Goal: Information Seeking & Learning: Learn about a topic

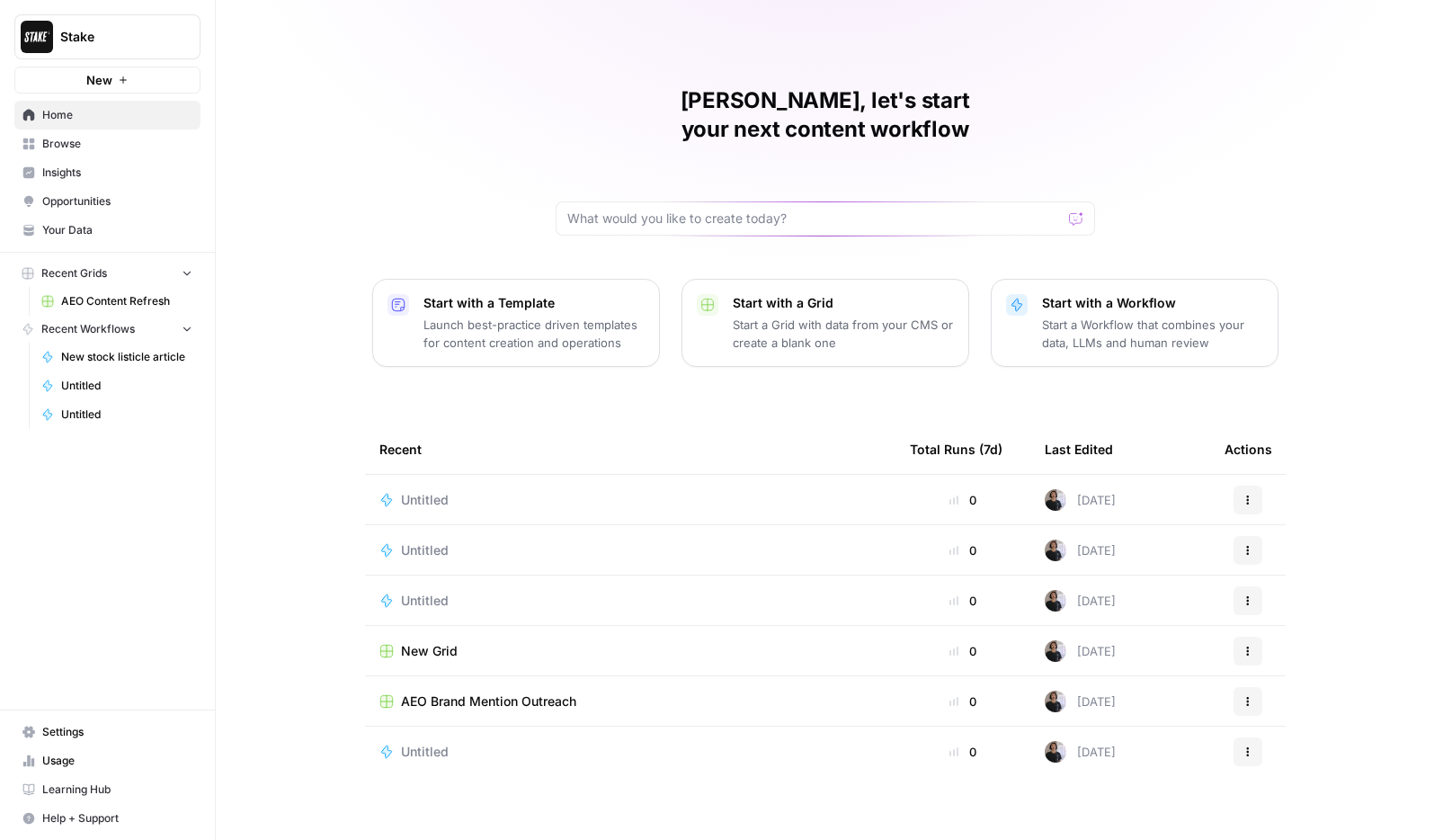
click at [110, 174] on span "Insights" at bounding box center [117, 172] width 150 height 16
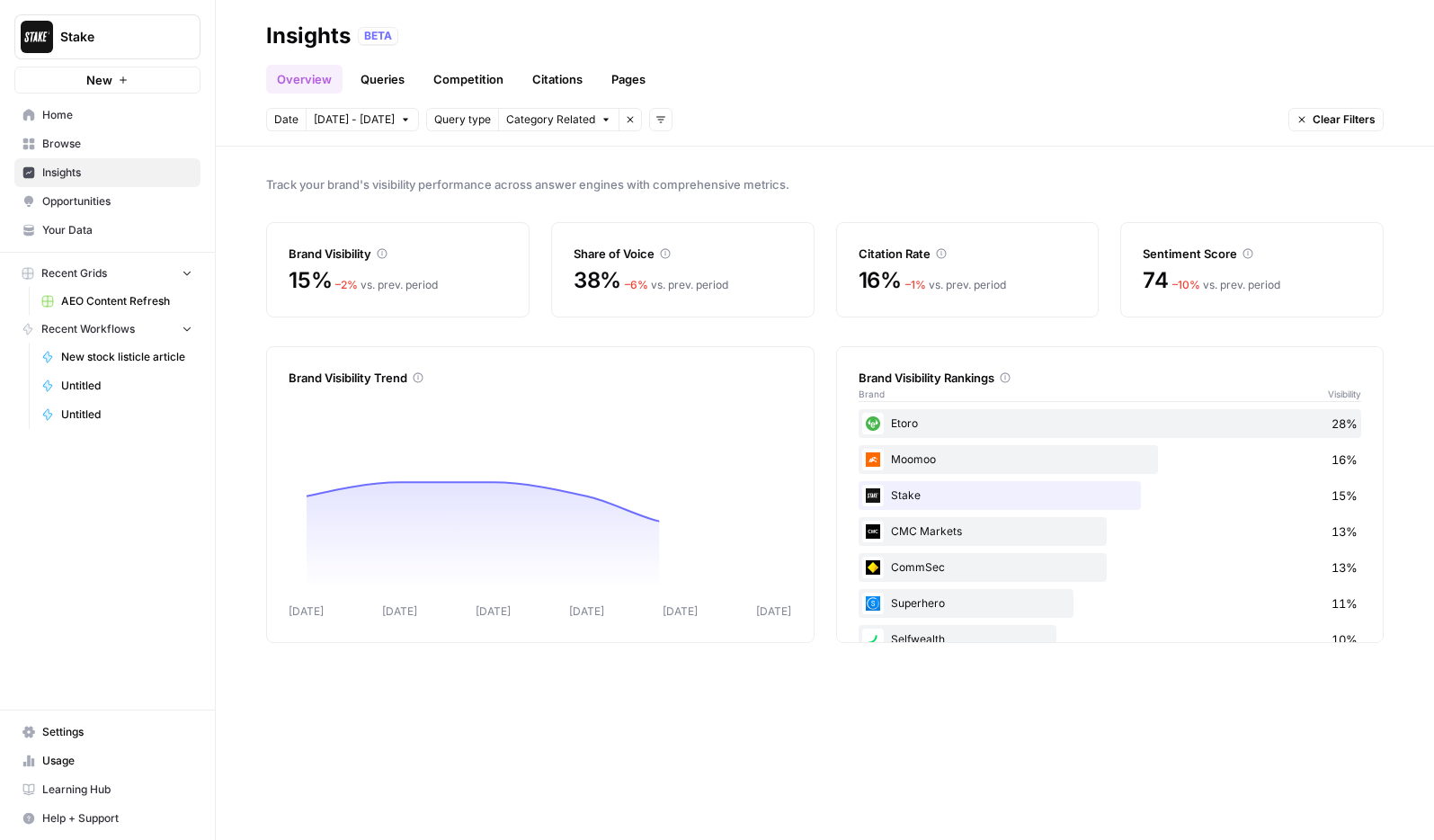
click at [376, 81] on link "Queries" at bounding box center [382, 79] width 66 height 29
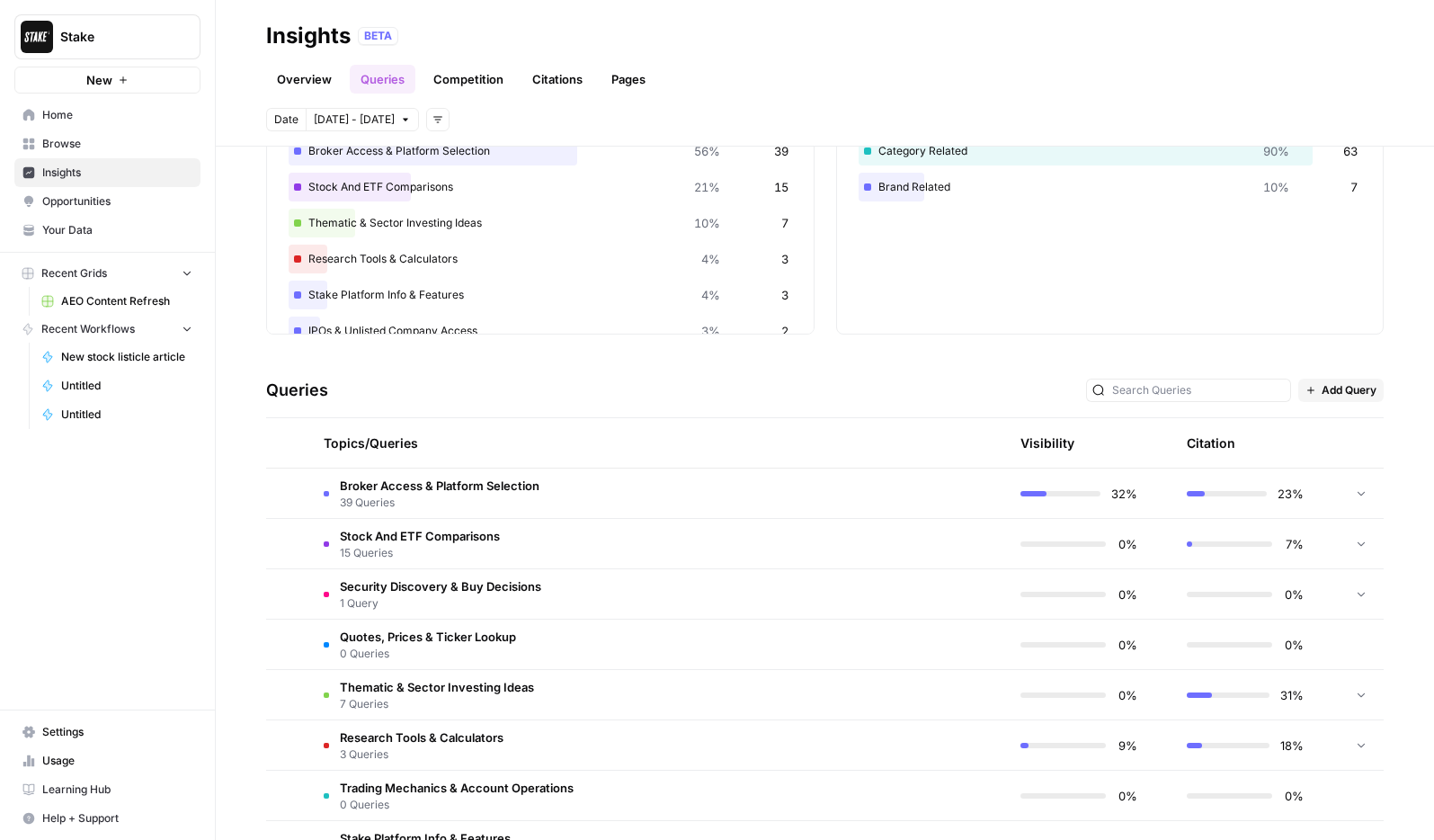
scroll to position [258, 0]
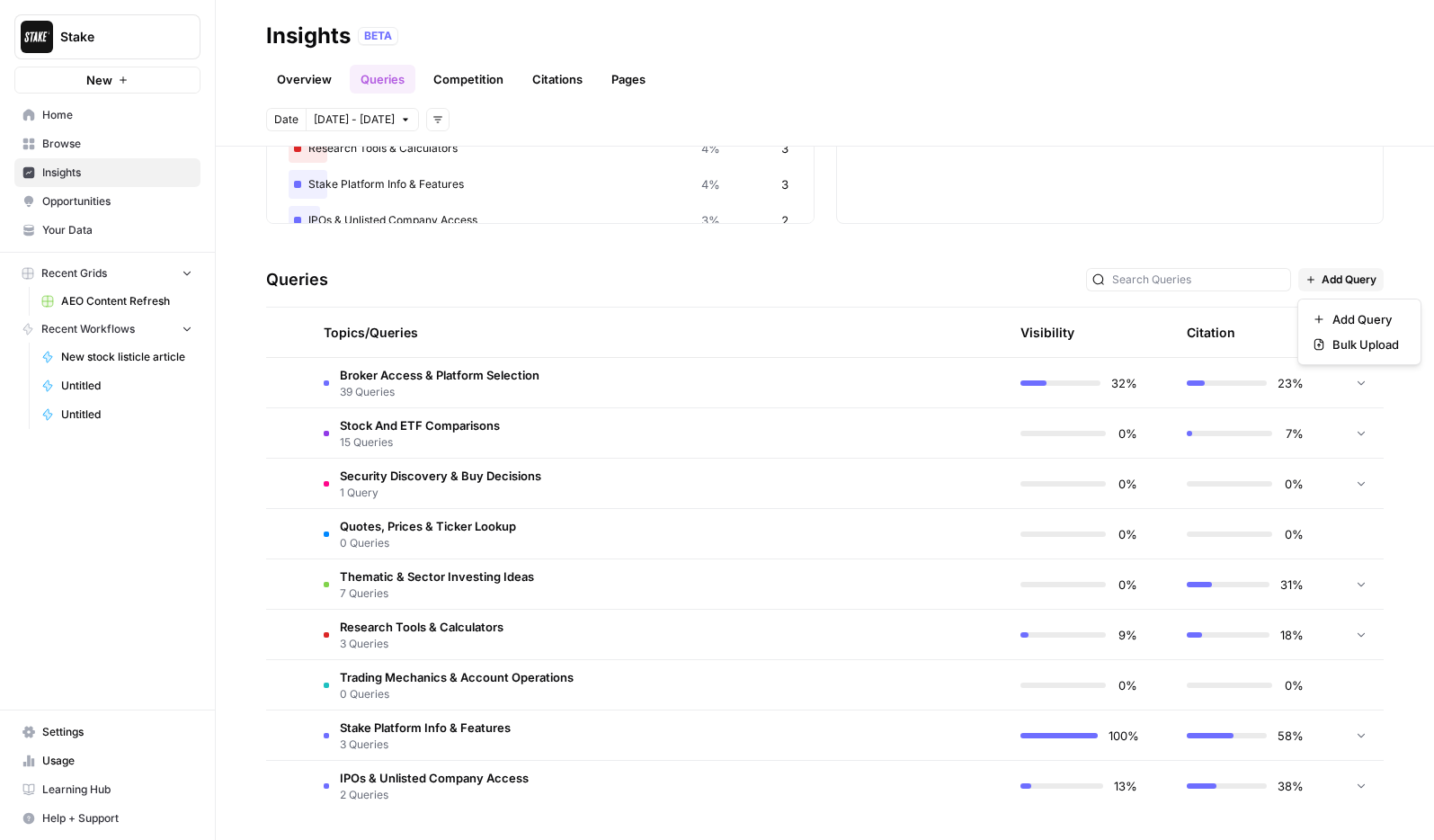
click at [1329, 287] on span "Add Query" at bounding box center [1349, 279] width 55 height 16
click at [814, 277] on div "Queries Add Query" at bounding box center [825, 280] width 1118 height 55
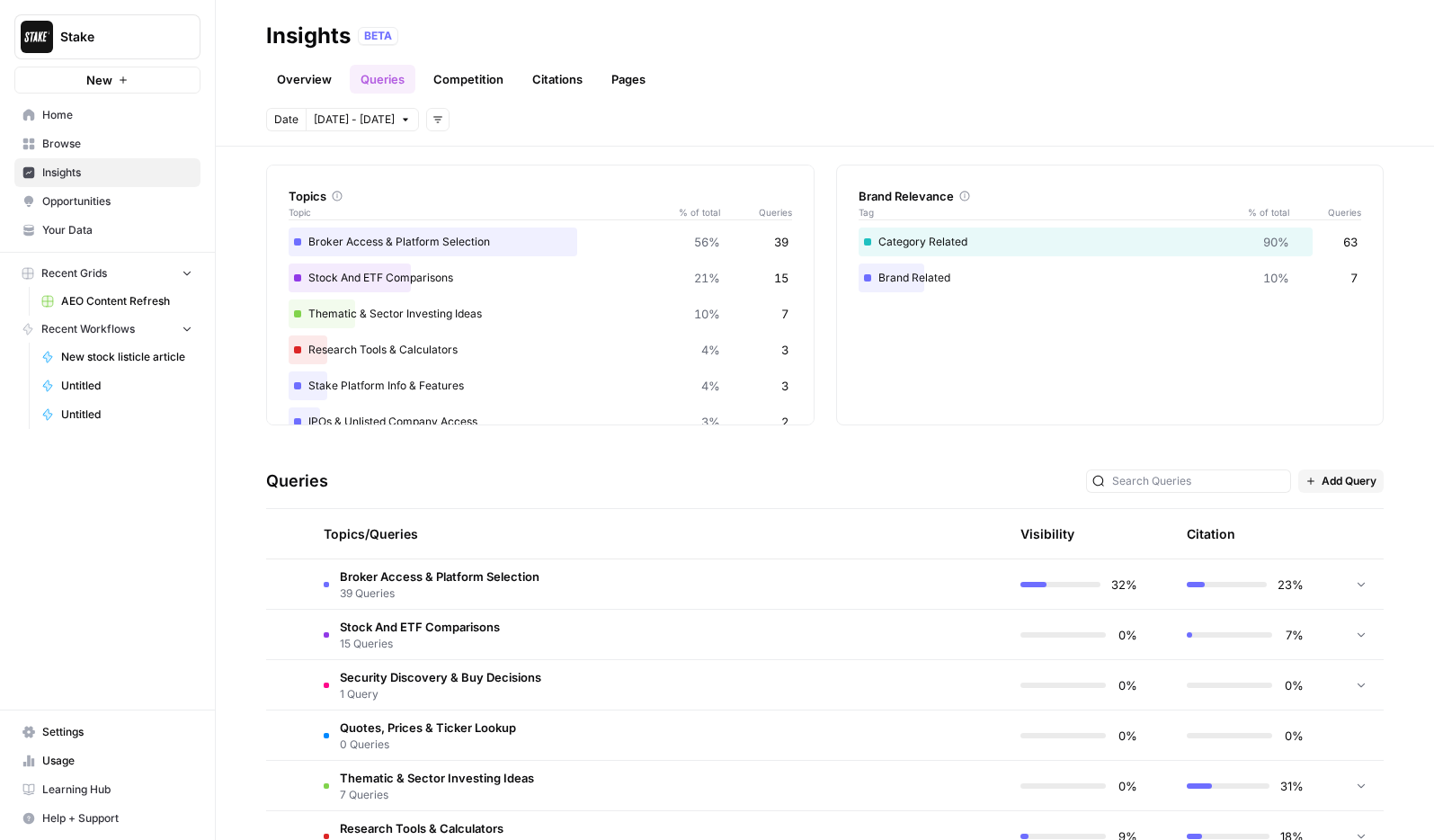
scroll to position [0, 0]
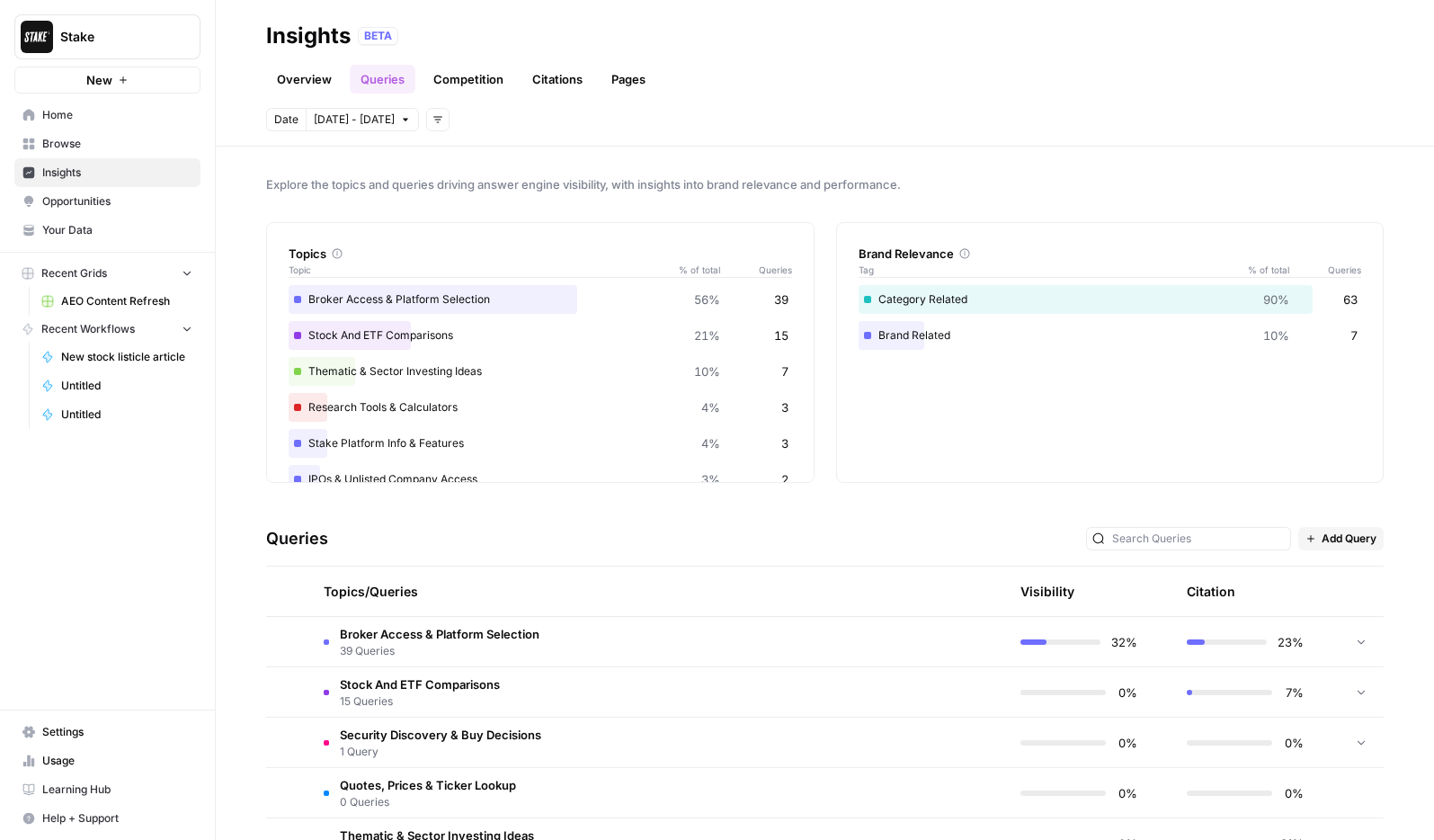
click at [634, 67] on link "Pages" at bounding box center [628, 79] width 56 height 29
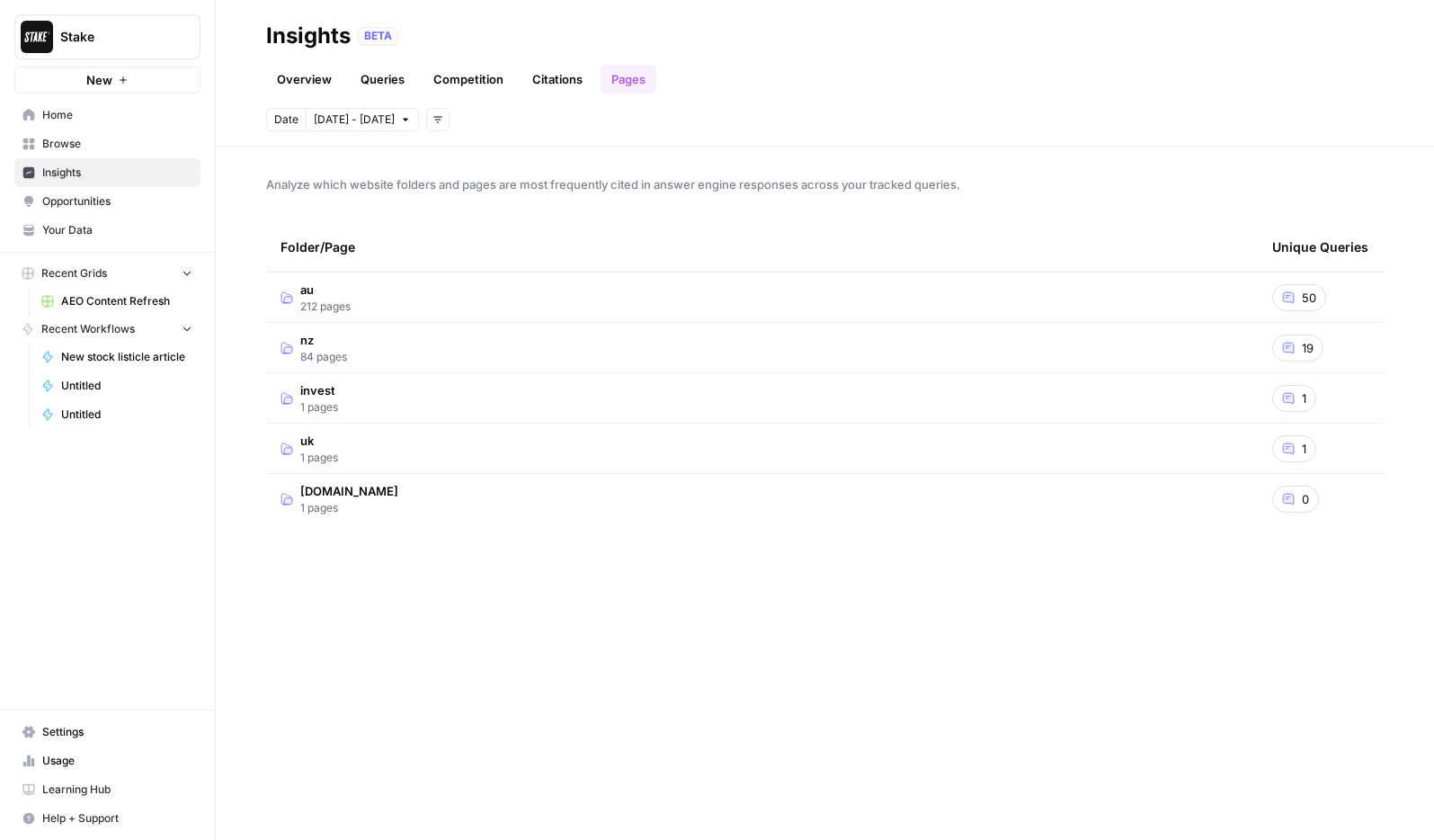
click at [556, 69] on link "Citations" at bounding box center [558, 79] width 72 height 29
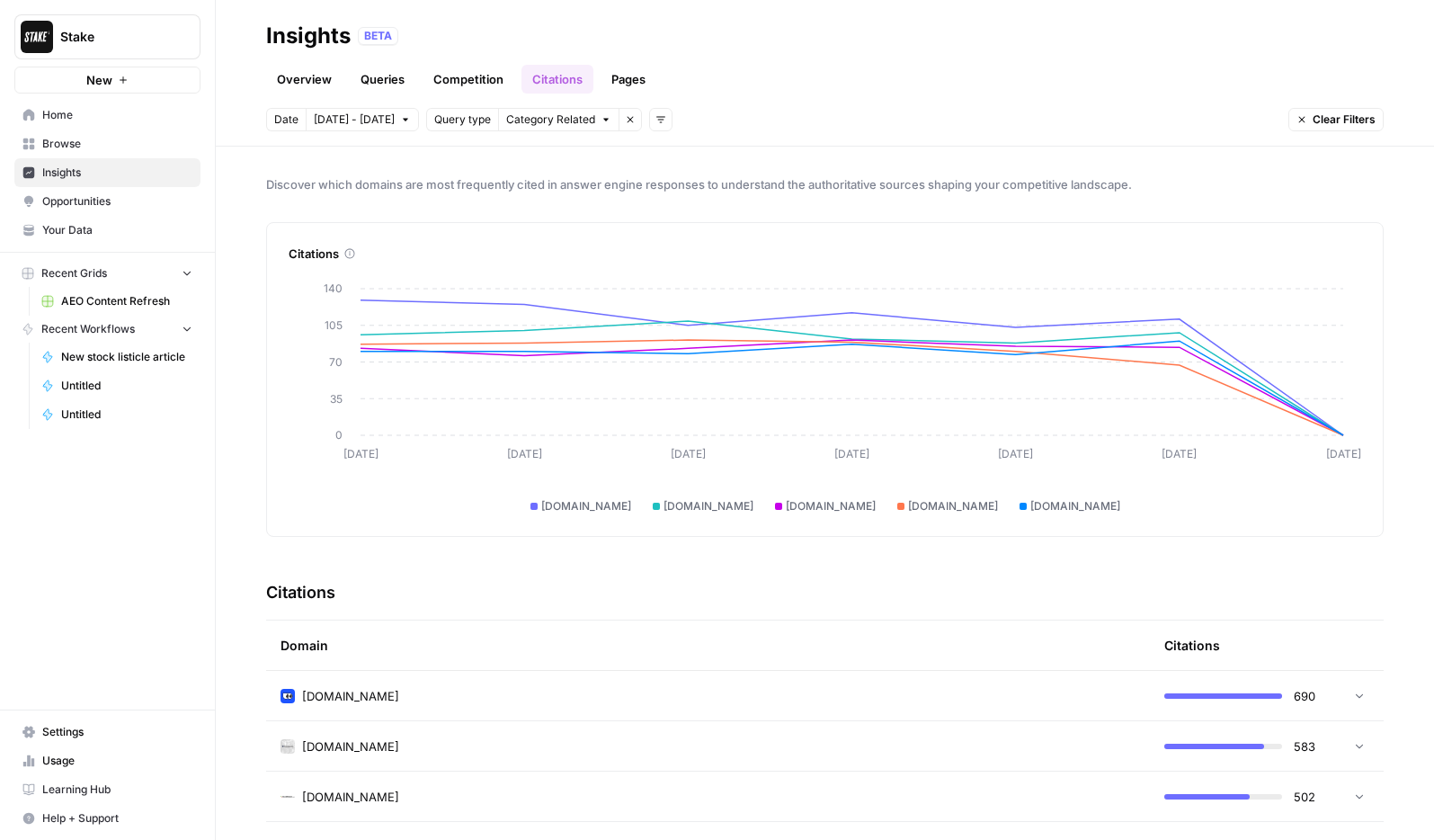
click at [108, 191] on link "Opportunities" at bounding box center [107, 201] width 186 height 29
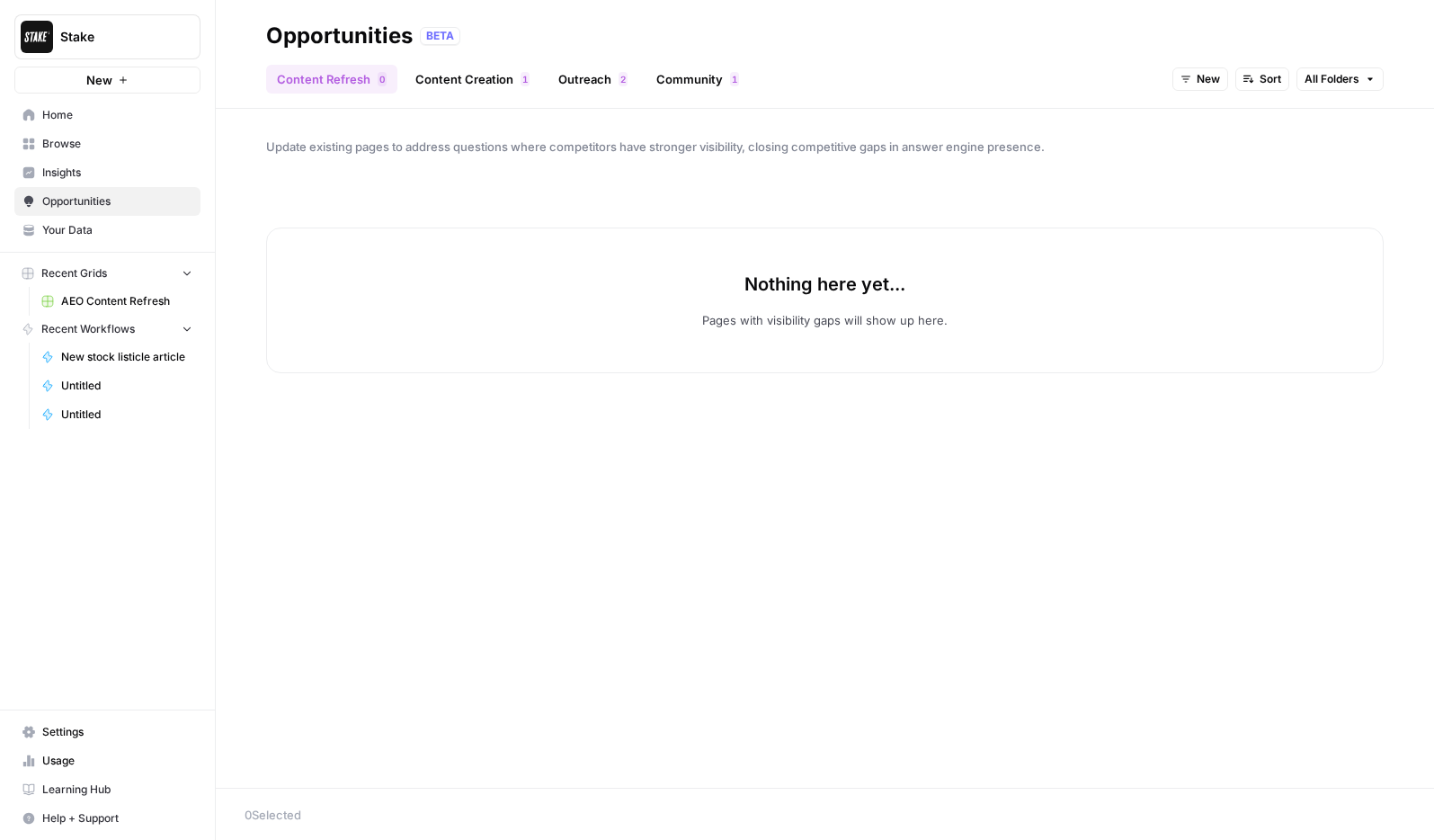
click at [472, 82] on link "Content Creation 1" at bounding box center [472, 79] width 136 height 29
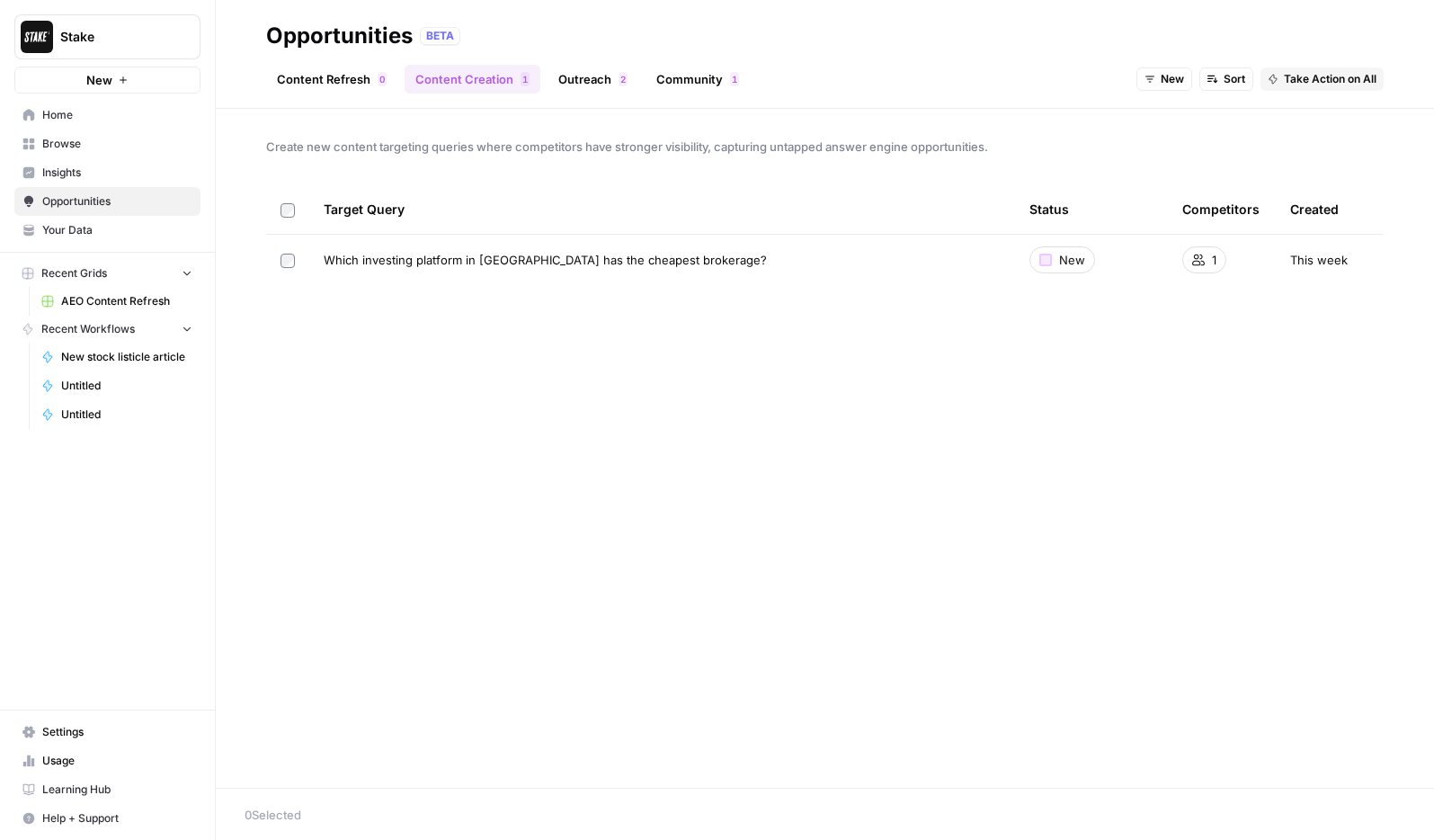
click at [779, 263] on div "Which investing platform in [GEOGRAPHIC_DATA] has the cheapest brokerage?" at bounding box center [662, 259] width 677 height 18
click at [641, 262] on span "Which investing platform in [GEOGRAPHIC_DATA] has the cheapest brokerage?" at bounding box center [545, 259] width 443 height 18
drag, startPoint x: 1332, startPoint y: 260, endPoint x: 1291, endPoint y: 258, distance: 41.0
click at [1332, 260] on span "This week" at bounding box center [1319, 259] width 58 height 18
click at [278, 262] on td at bounding box center [287, 259] width 43 height 50
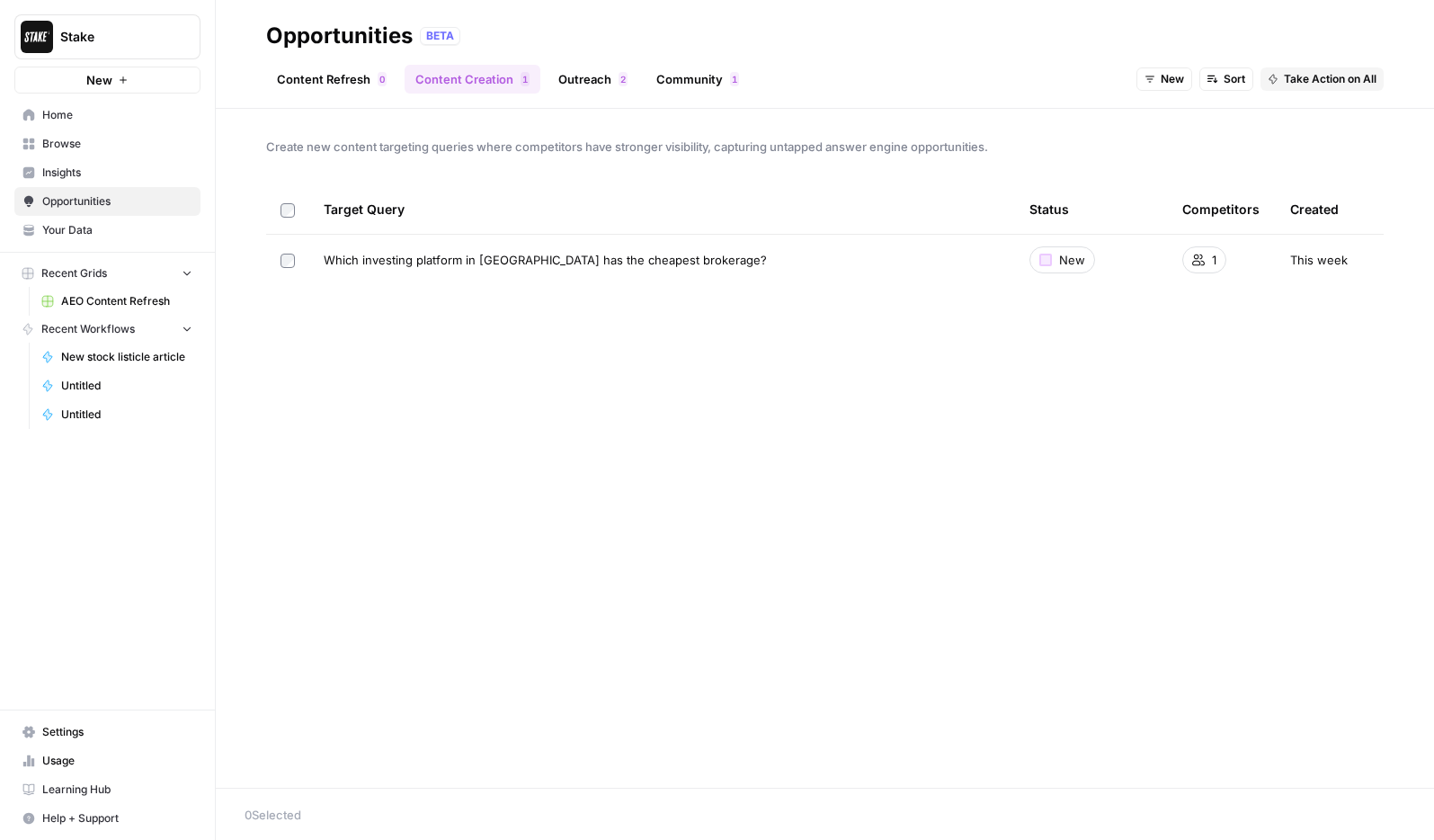
click at [589, 90] on link "Outreach 2" at bounding box center [593, 79] width 91 height 29
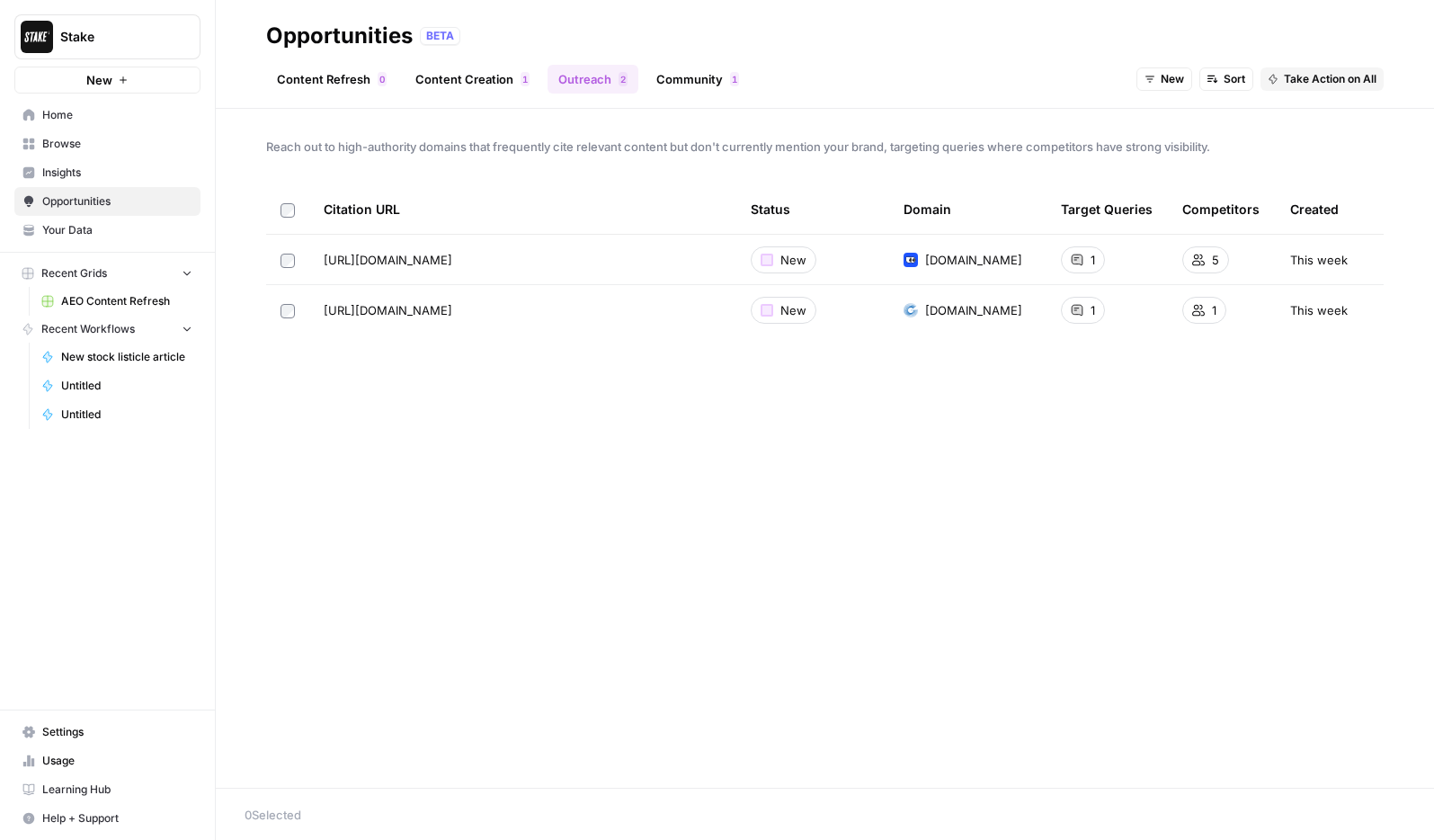
click at [676, 71] on link "Community 1" at bounding box center [698, 79] width 105 height 29
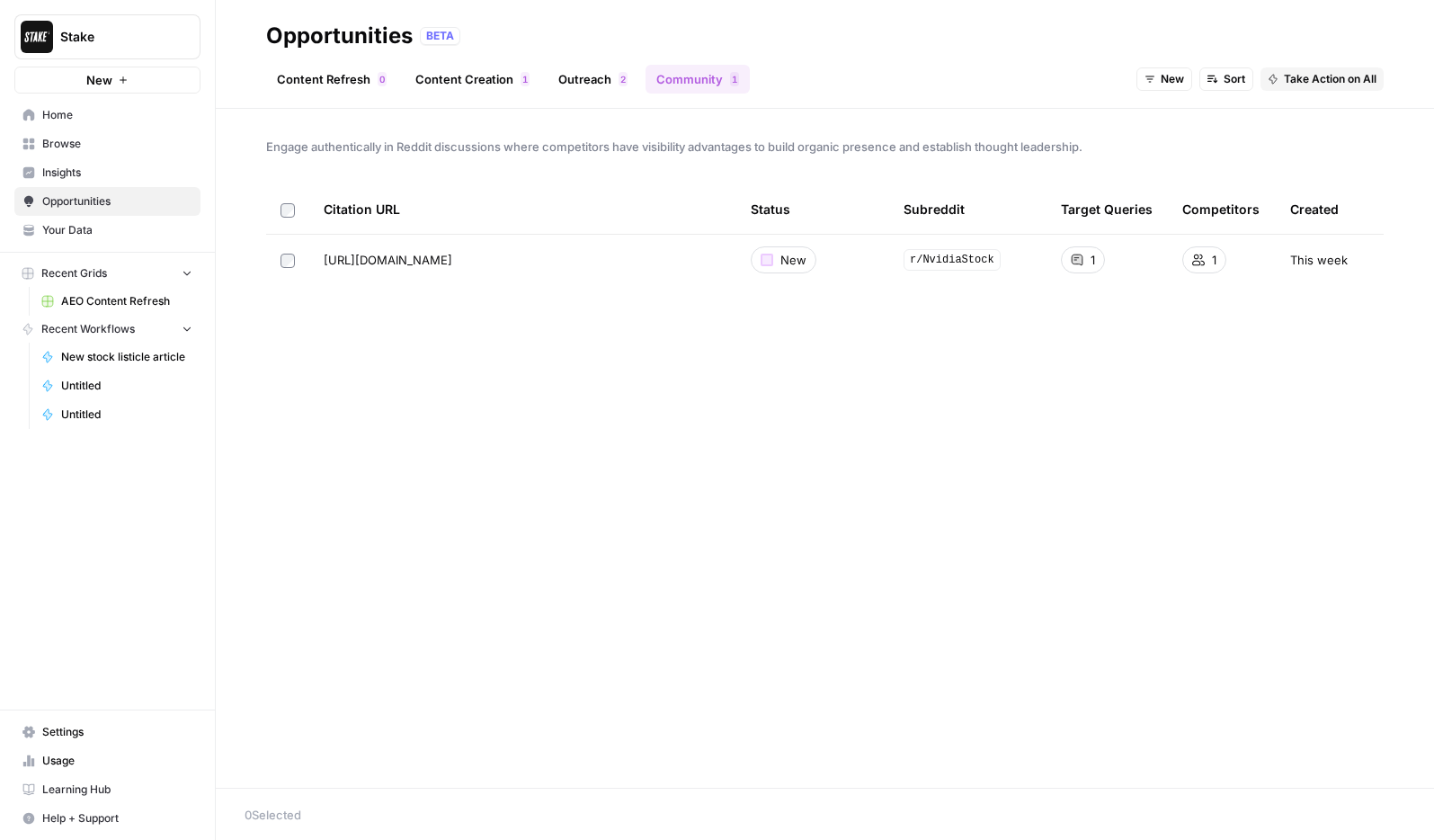
click at [117, 237] on span "Your Data" at bounding box center [117, 230] width 150 height 16
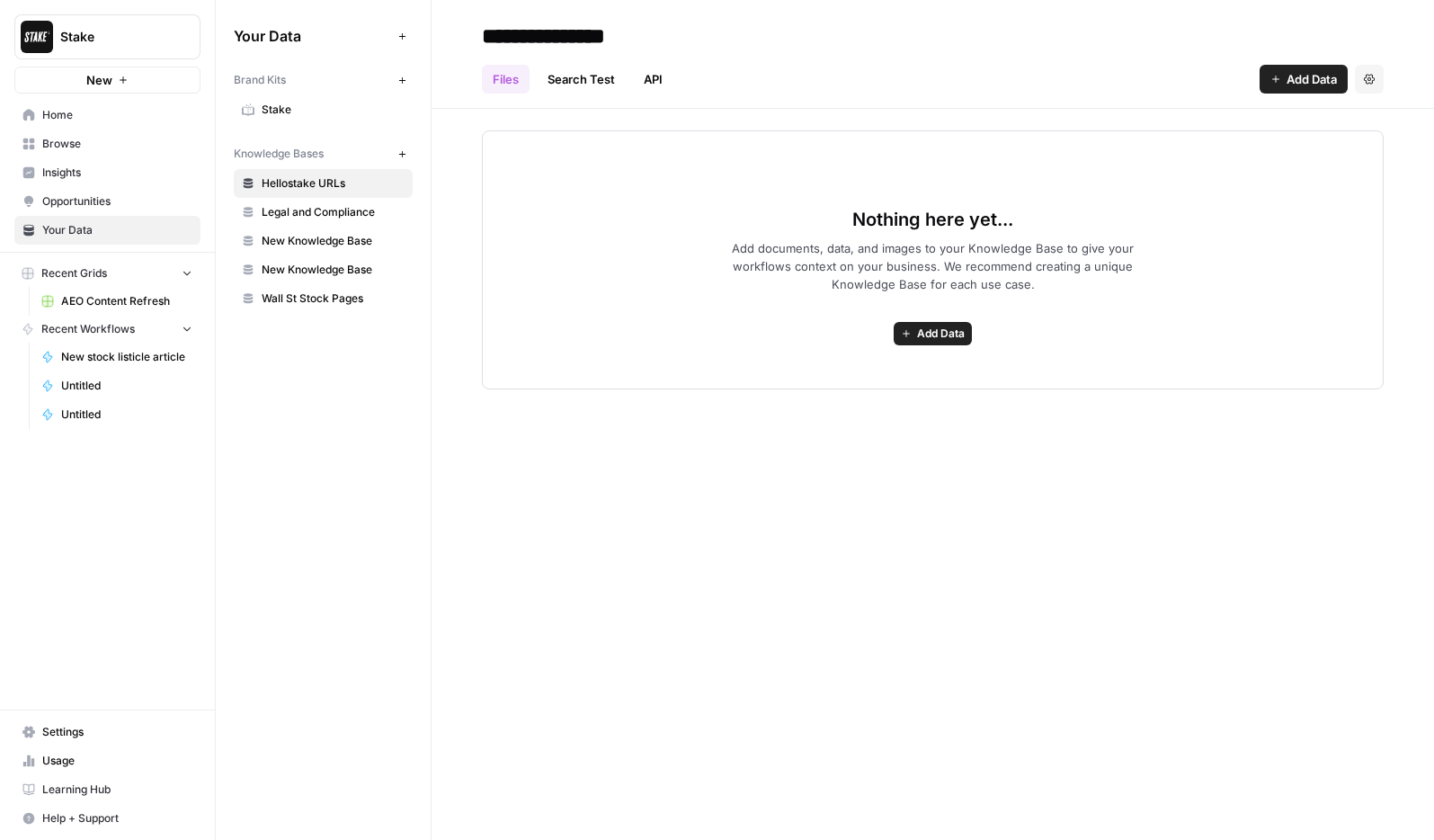
click at [112, 143] on span "Browse" at bounding box center [117, 143] width 150 height 16
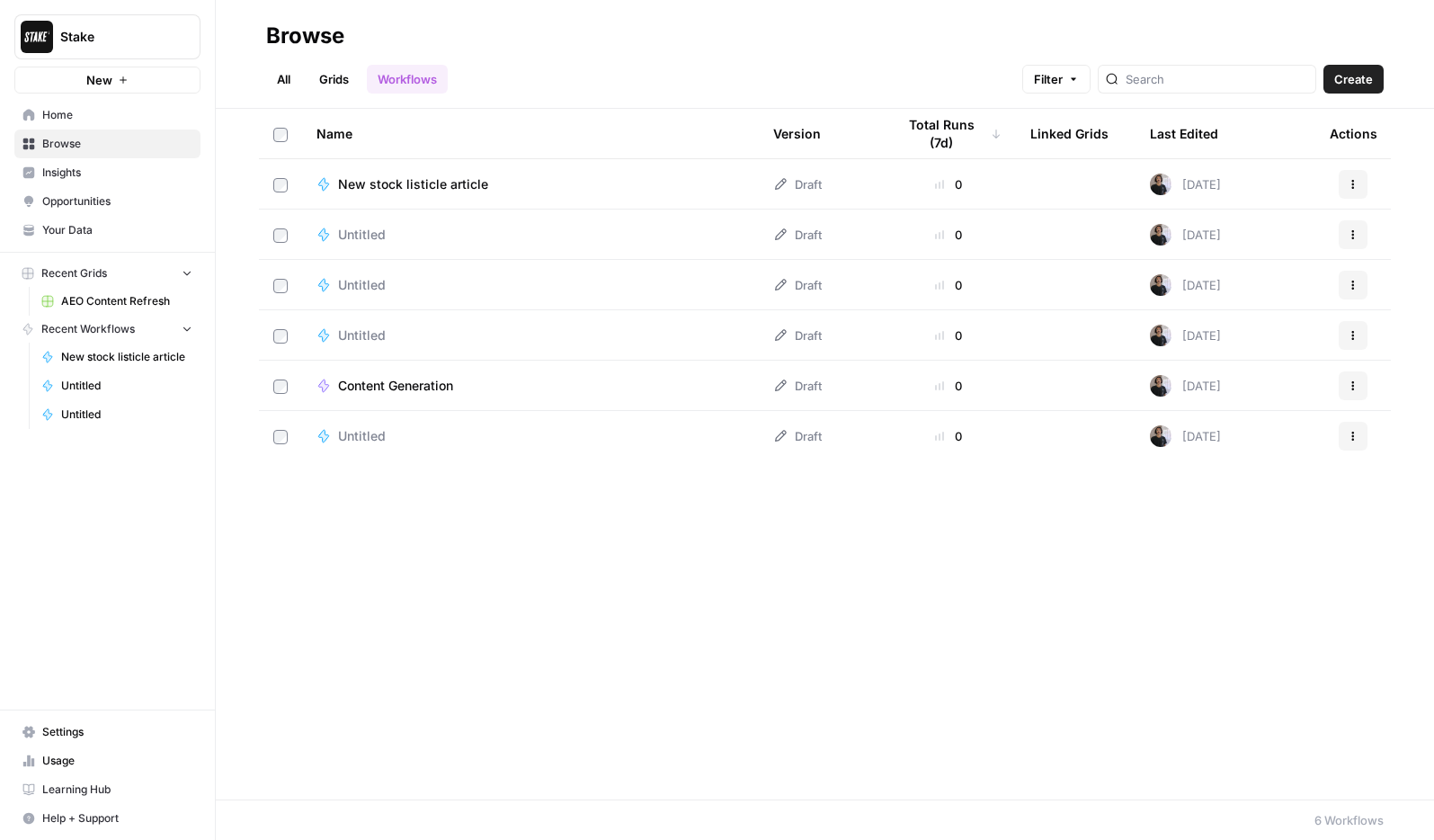
click at [99, 227] on span "Your Data" at bounding box center [117, 230] width 150 height 16
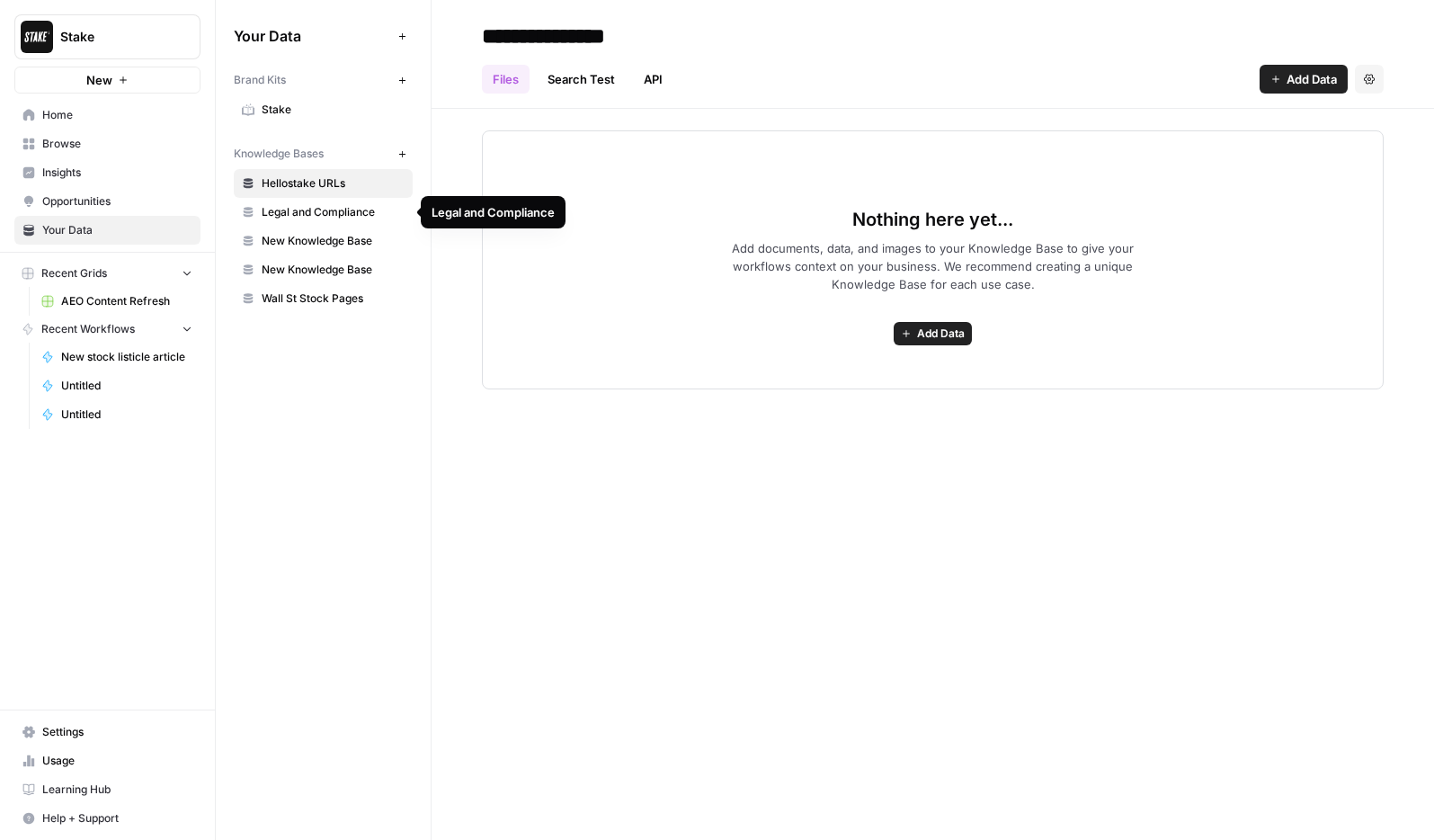
click at [326, 210] on span "Legal and Compliance" at bounding box center [333, 212] width 143 height 16
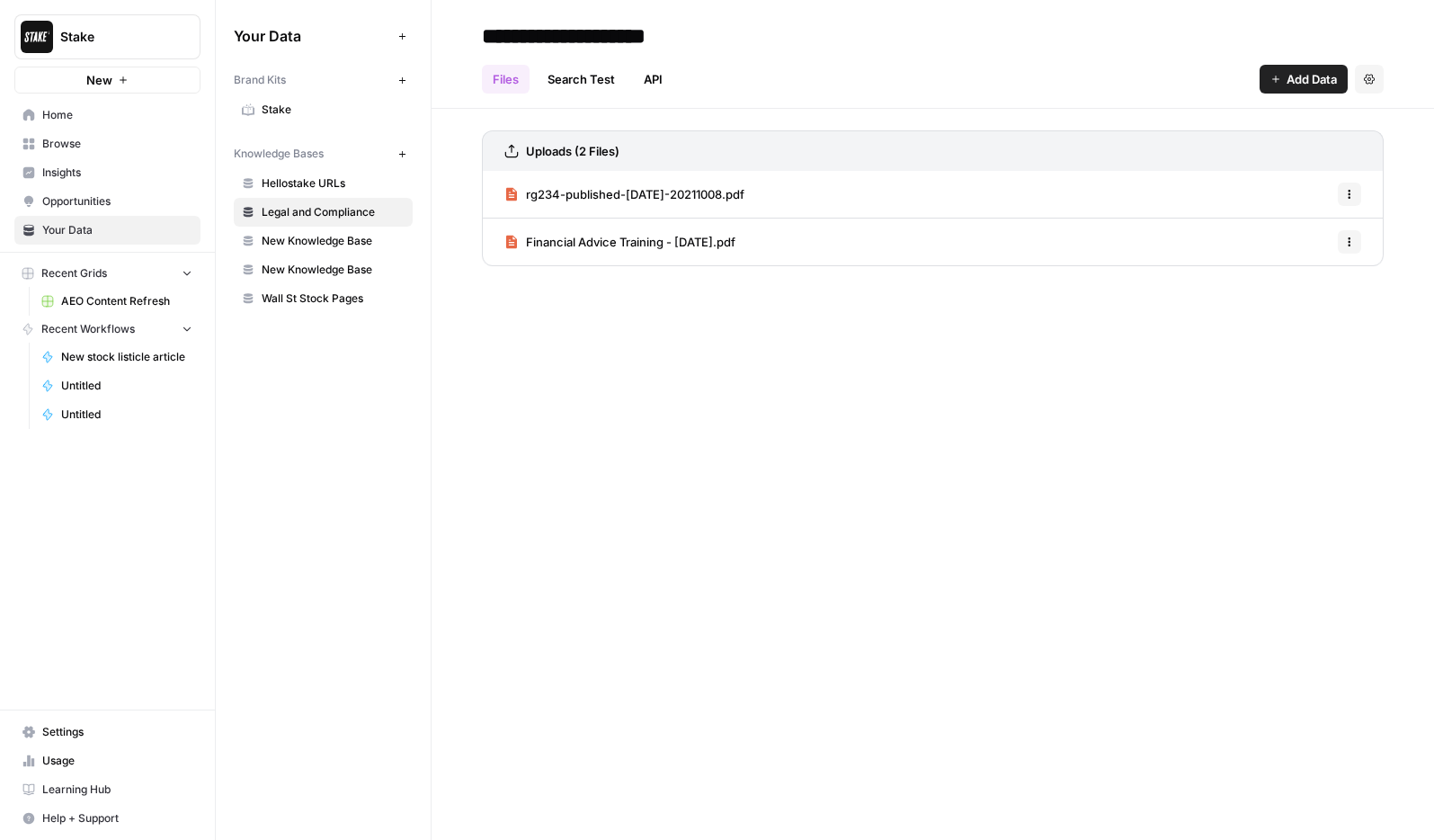
click at [1339, 204] on button "Options" at bounding box center [1349, 194] width 24 height 24
click at [1103, 353] on div "**********" at bounding box center [932, 420] width 1003 height 840
click at [684, 191] on span "rg234-published-[DATE]-20211008.pdf" at bounding box center [635, 194] width 219 height 18
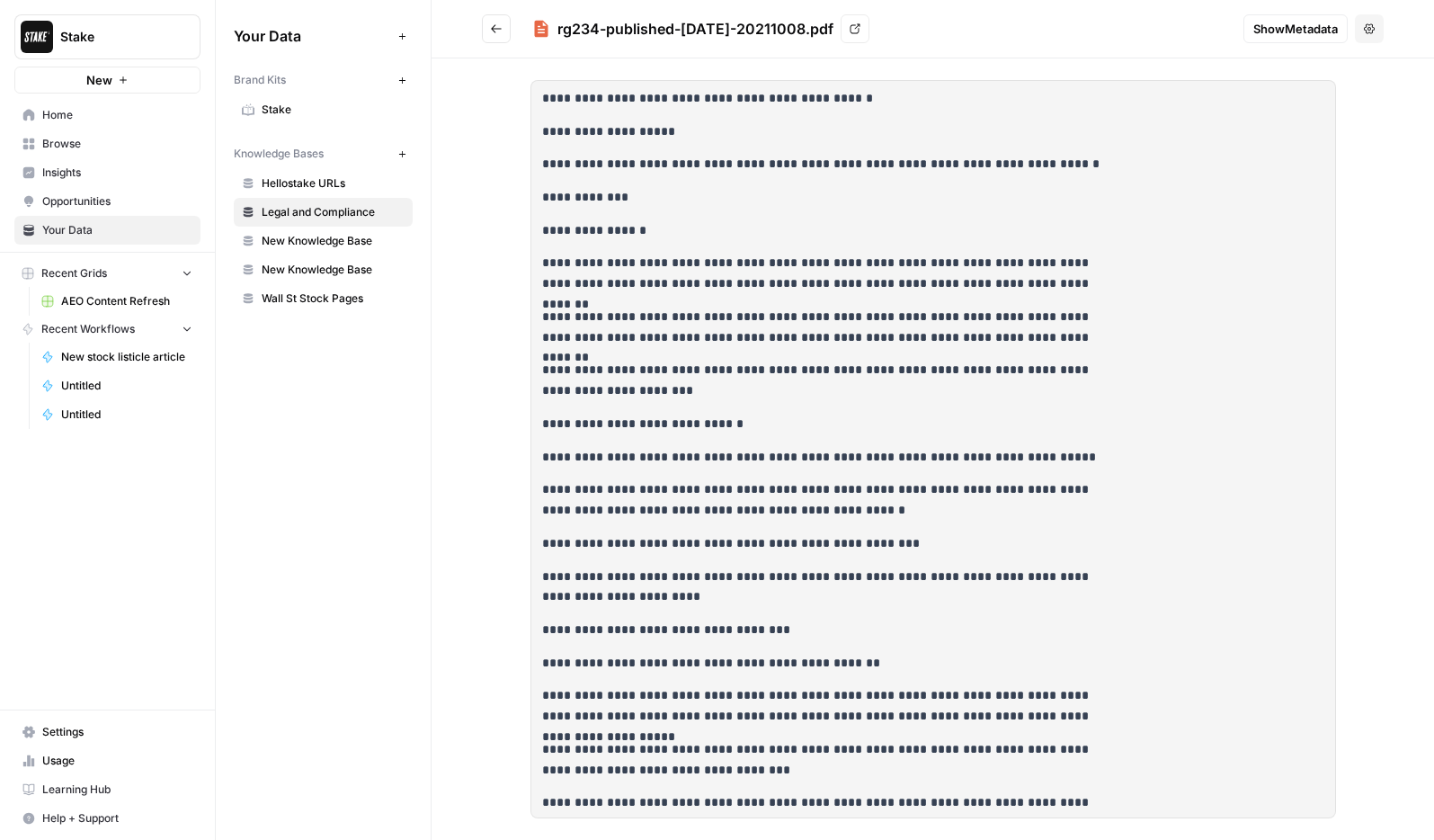
click at [860, 29] on icon at bounding box center [854, 29] width 10 height 10
click at [498, 33] on icon "Go back" at bounding box center [496, 29] width 12 height 12
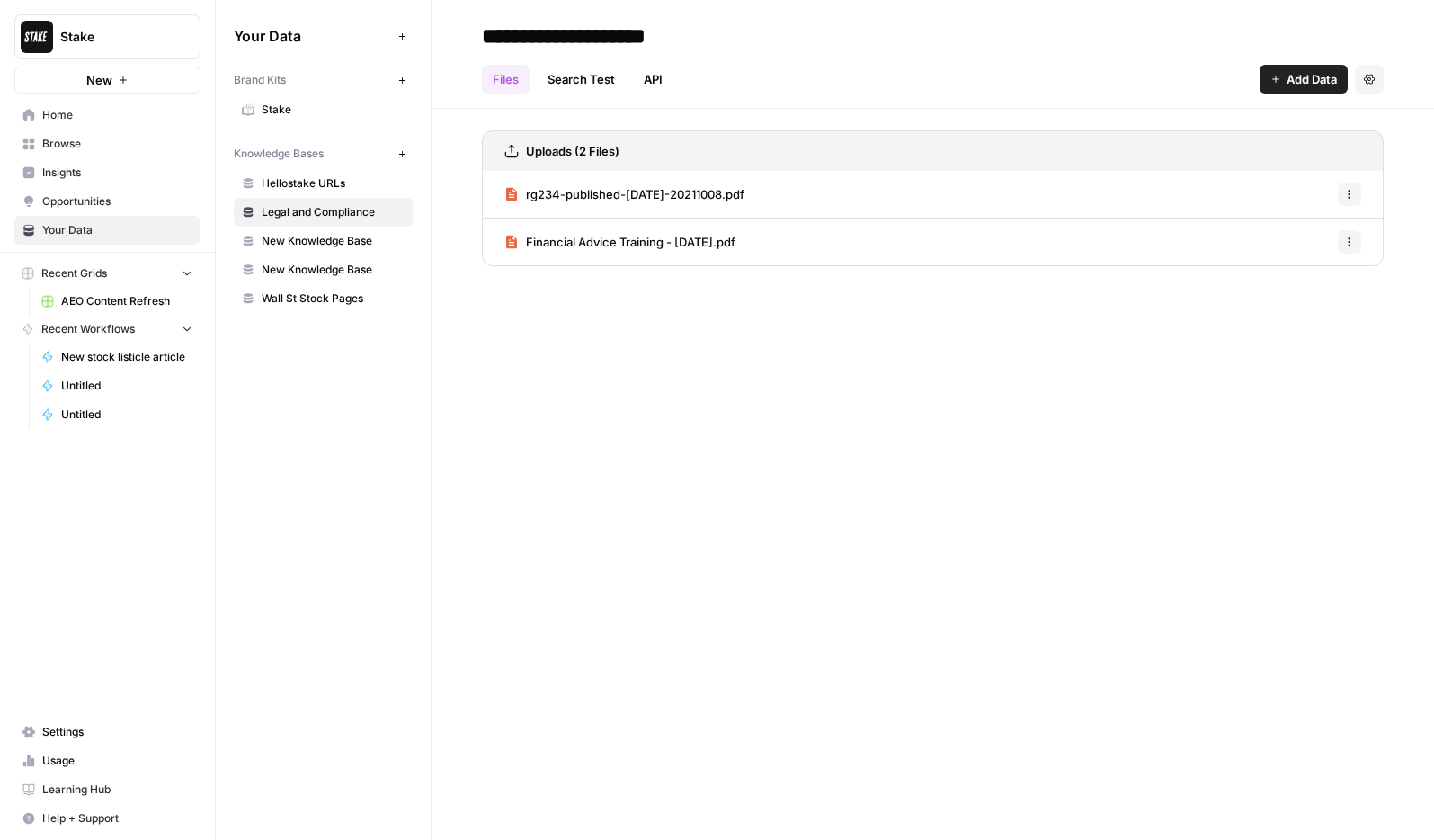
click at [736, 240] on span "Financial Advice Training - [DATE].pdf" at bounding box center [630, 241] width 209 height 18
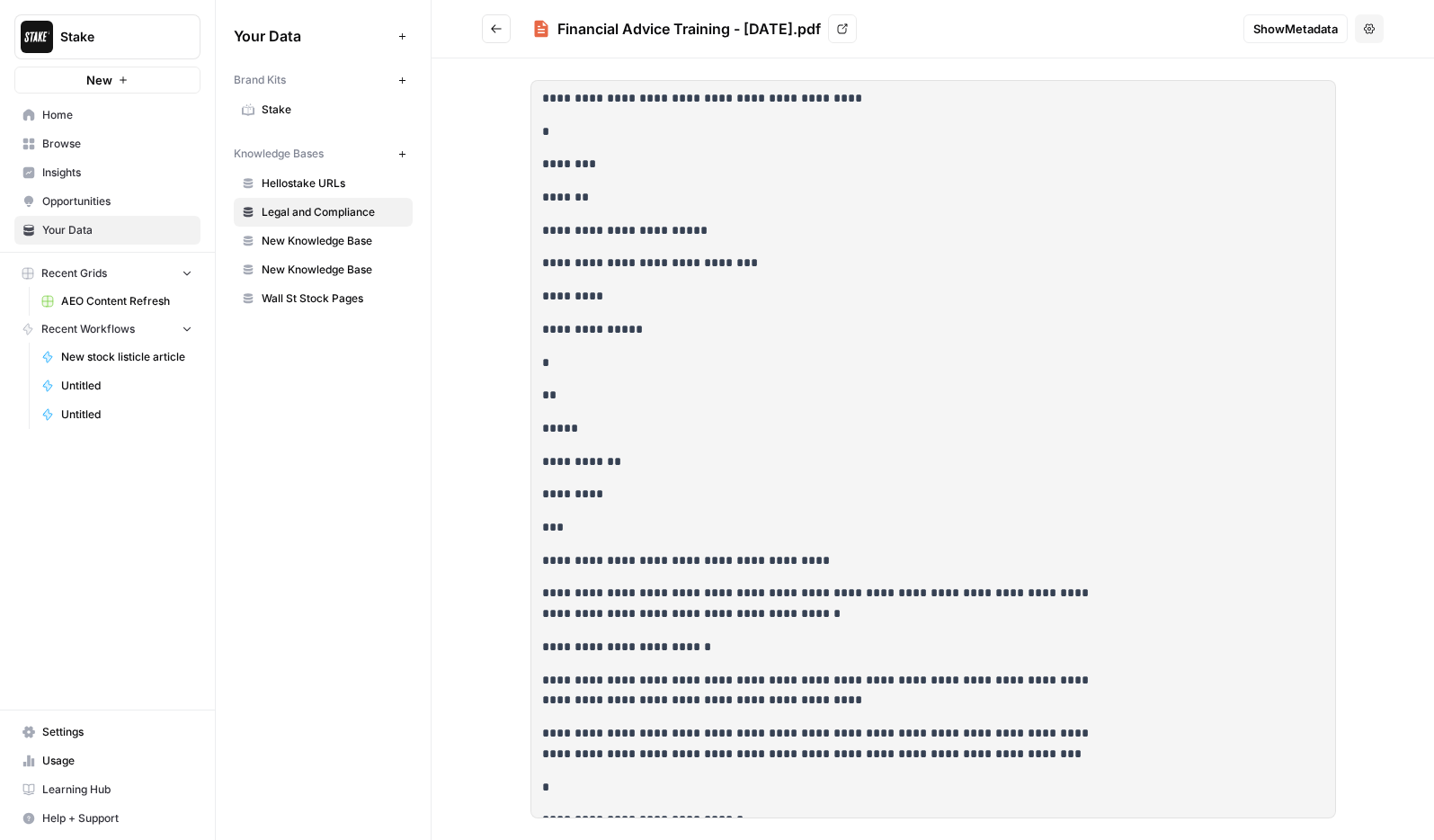
click at [857, 25] on link "View" at bounding box center [842, 29] width 29 height 29
